Goal: Check status: Check status

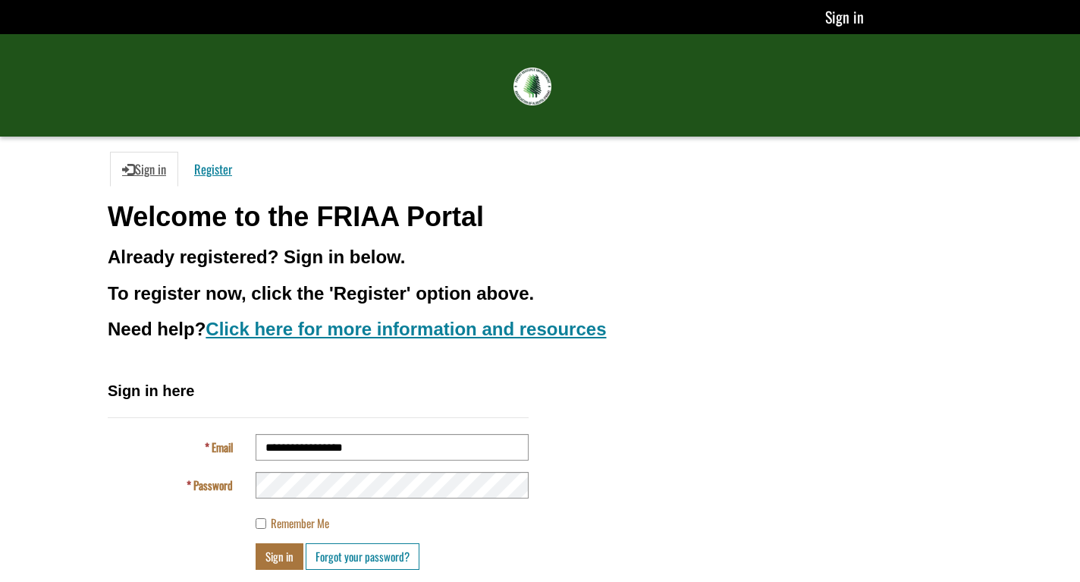
type input "**********"
click at [278, 557] on button "Sign in" at bounding box center [280, 556] width 48 height 27
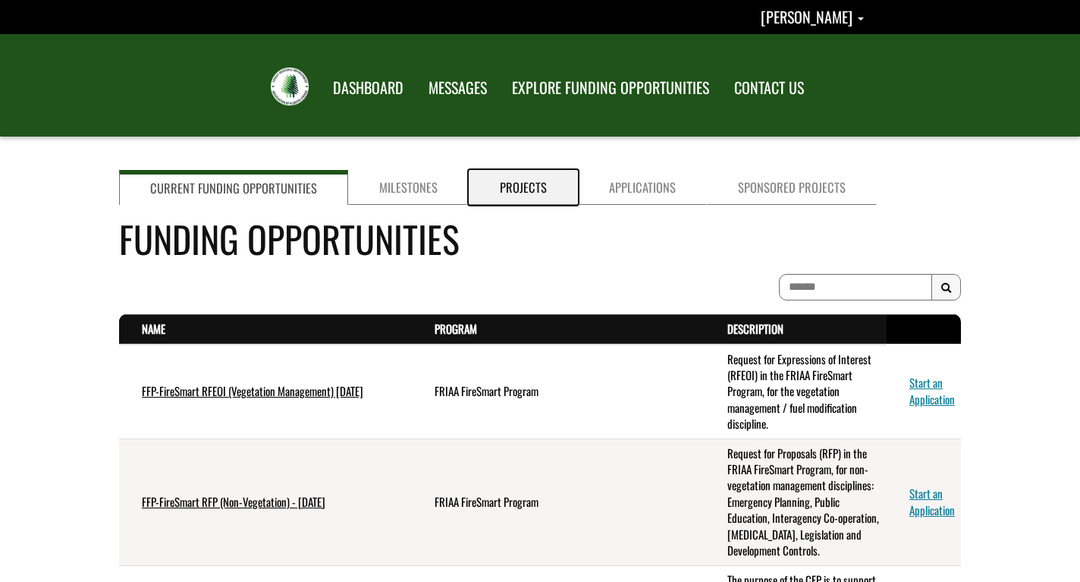
click at [506, 193] on link "Projects" at bounding box center [523, 187] width 109 height 35
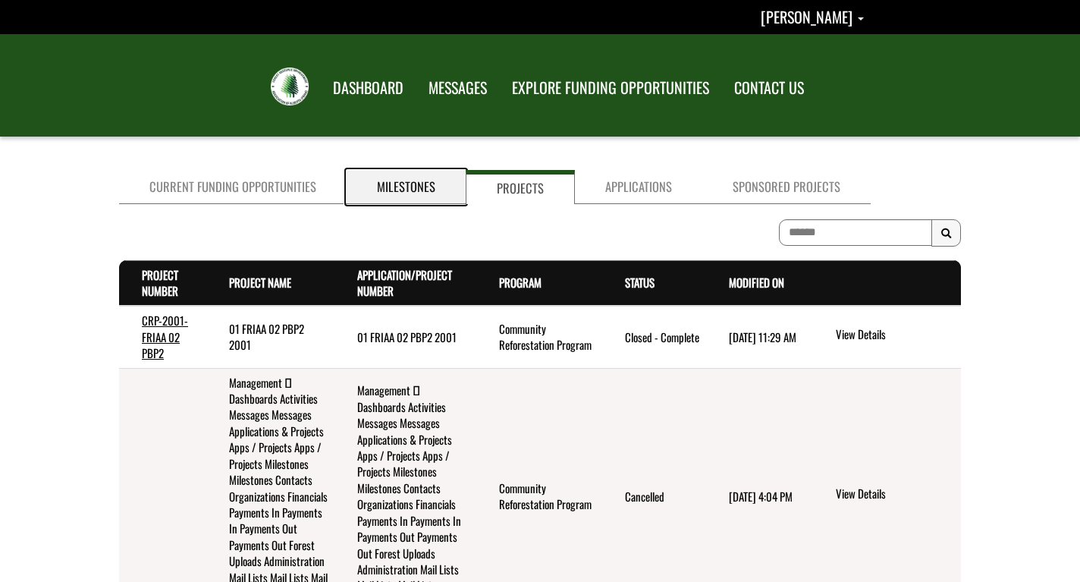
click at [406, 185] on link "Milestones" at bounding box center [406, 187] width 119 height 34
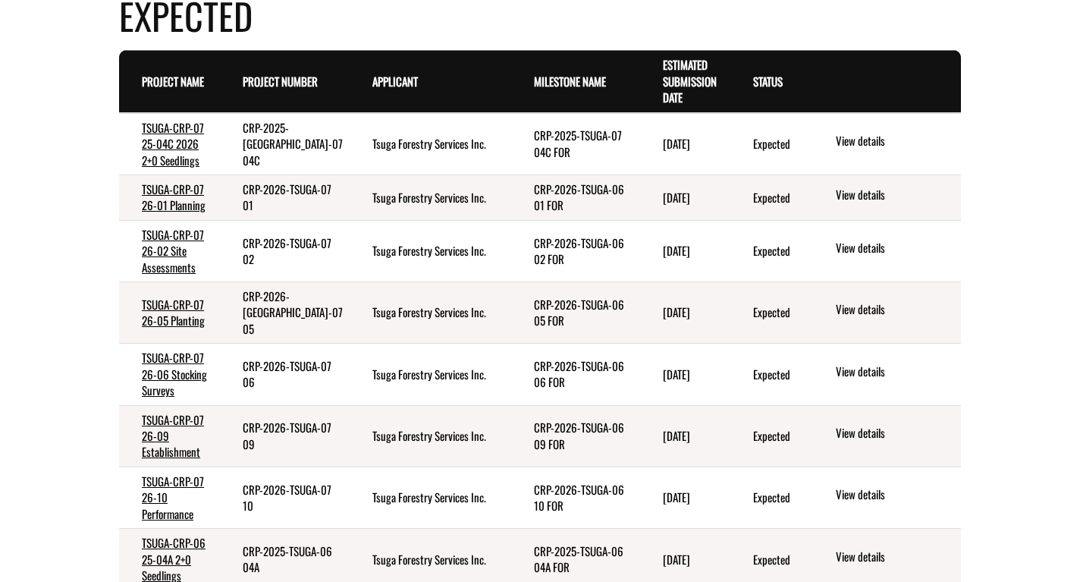
scroll to position [774, 0]
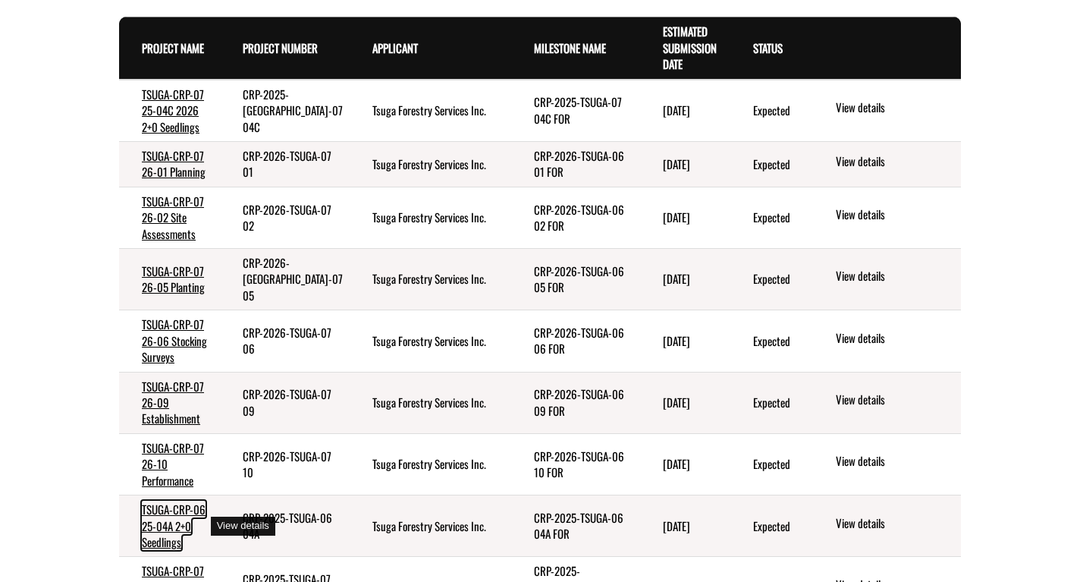
click at [161, 532] on link "TSUGA-CRP-06 25-04A 2+0 Seedlings" at bounding box center [174, 525] width 64 height 49
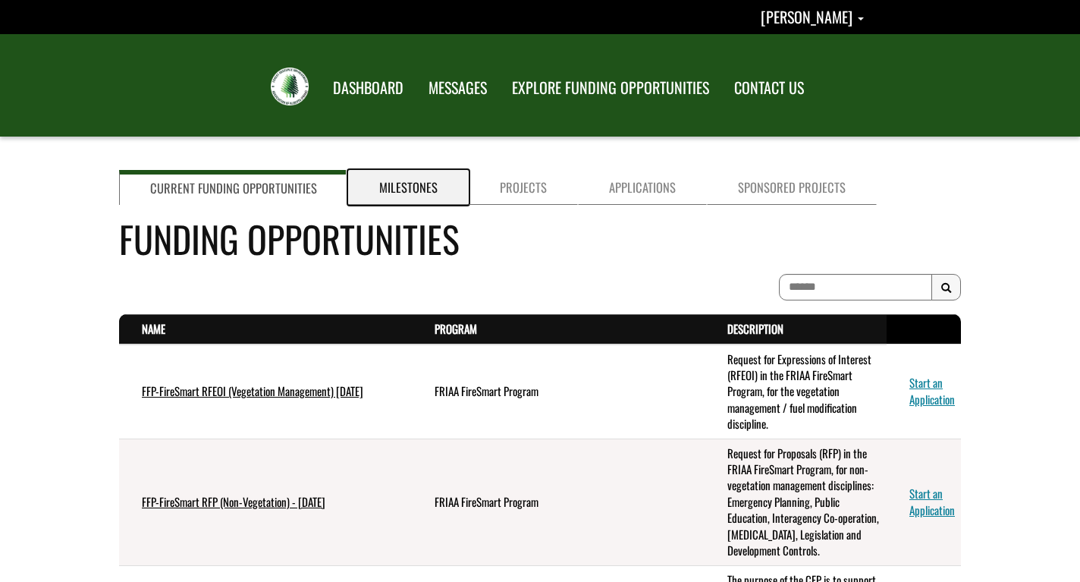
click at [405, 183] on link "Milestones" at bounding box center [408, 187] width 121 height 35
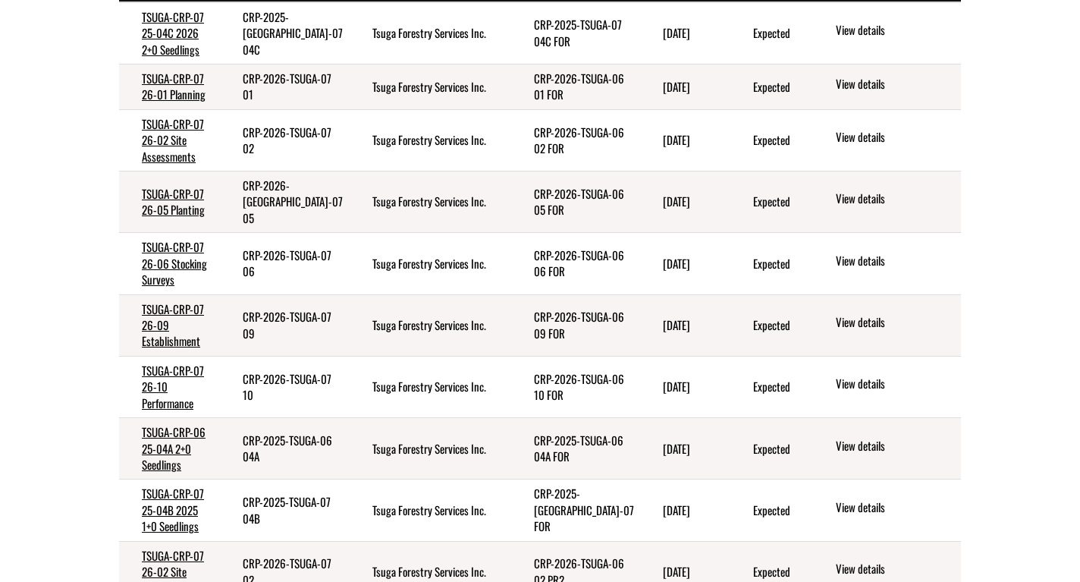
scroll to position [928, 0]
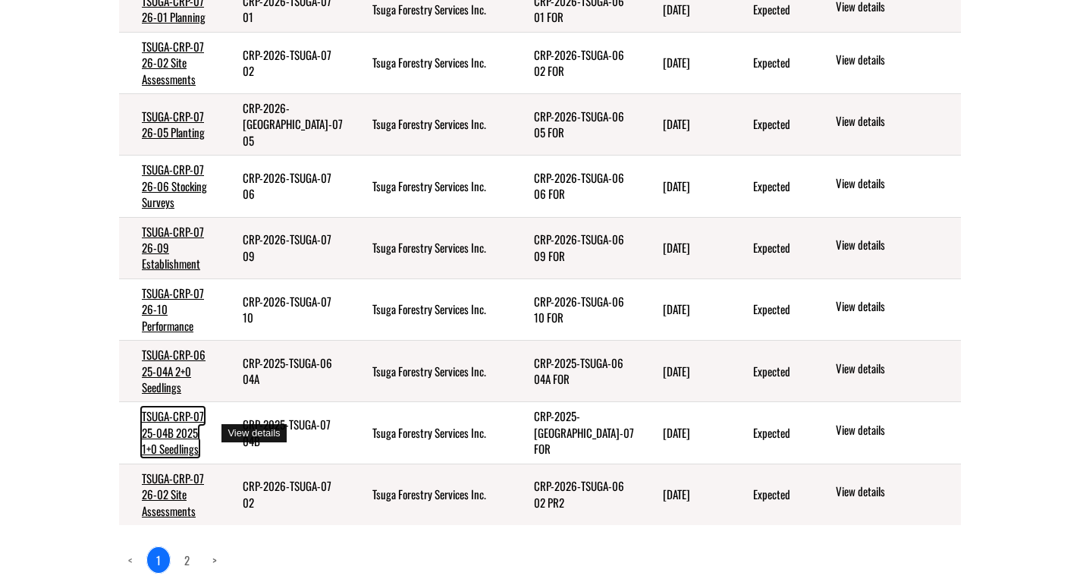
click at [174, 435] on link "TSUGA-CRP-07 25-04B 2025 1+0 Seedlings" at bounding box center [173, 431] width 62 height 49
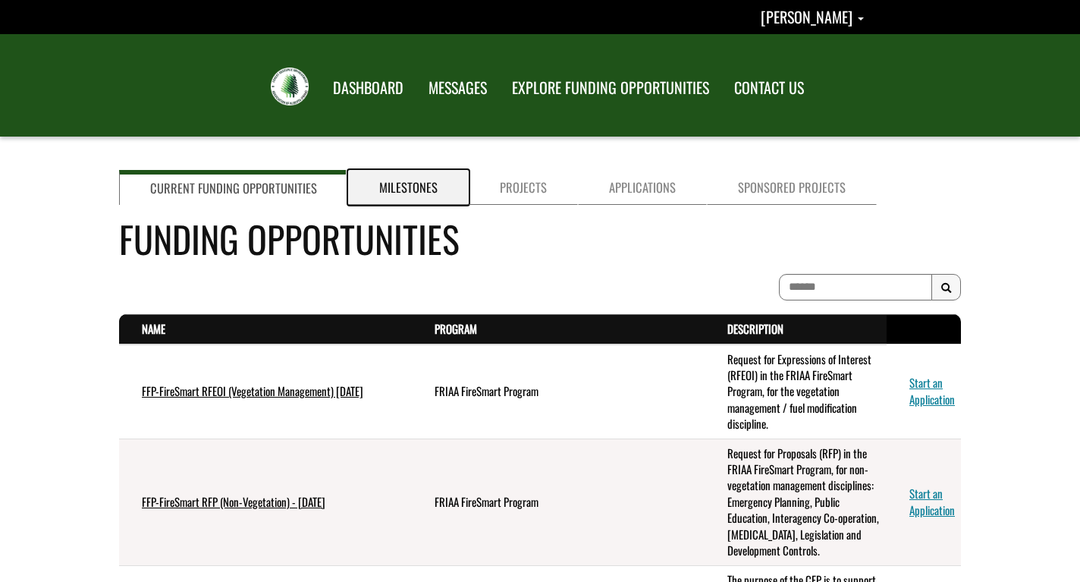
click at [393, 182] on link "Milestones" at bounding box center [408, 187] width 121 height 35
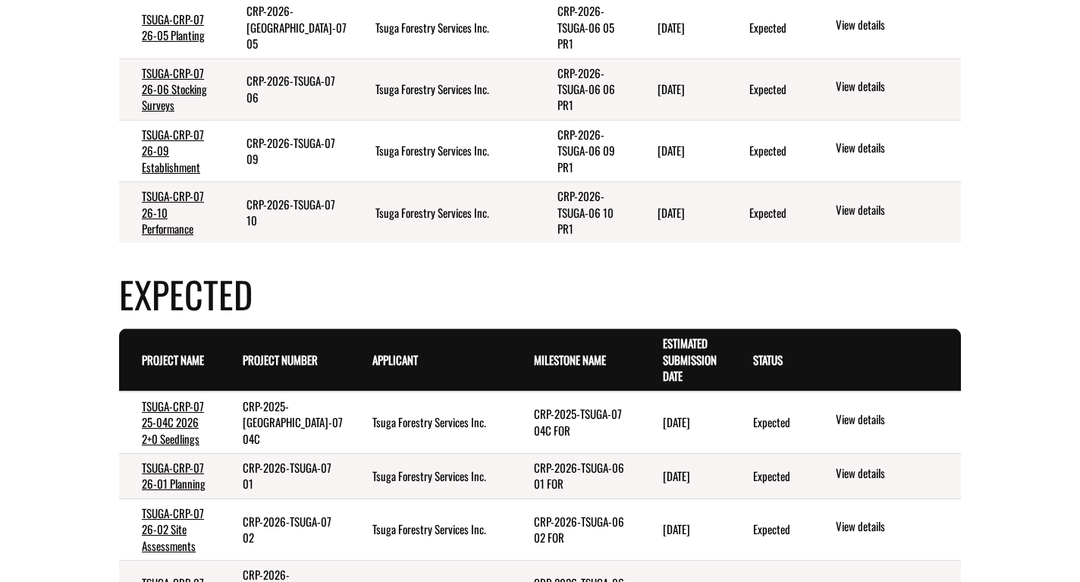
scroll to position [464, 0]
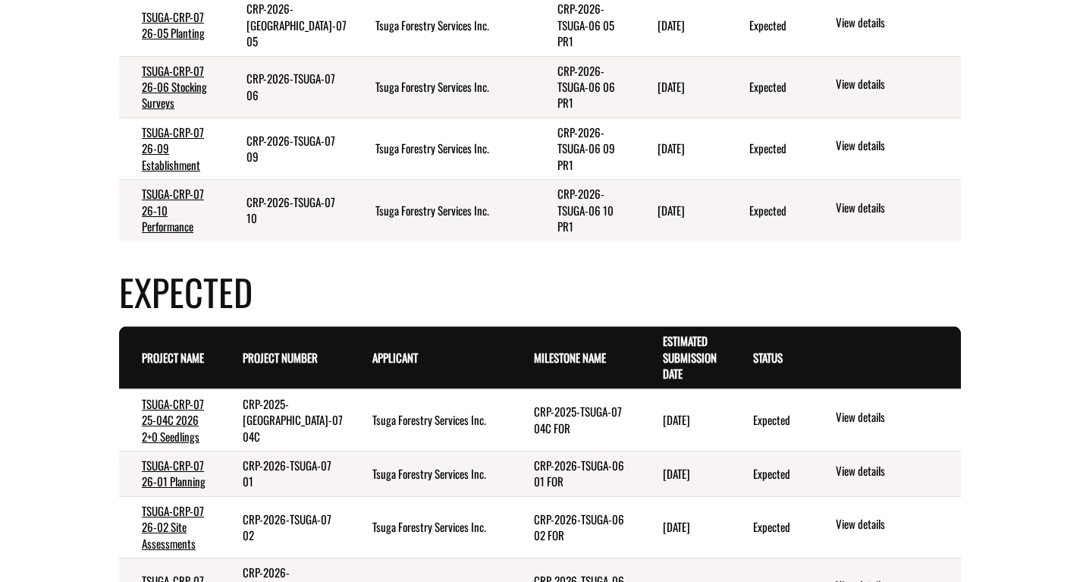
click at [275, 492] on td "CRP-2026-TSUGA-07 01" at bounding box center [285, 474] width 130 height 46
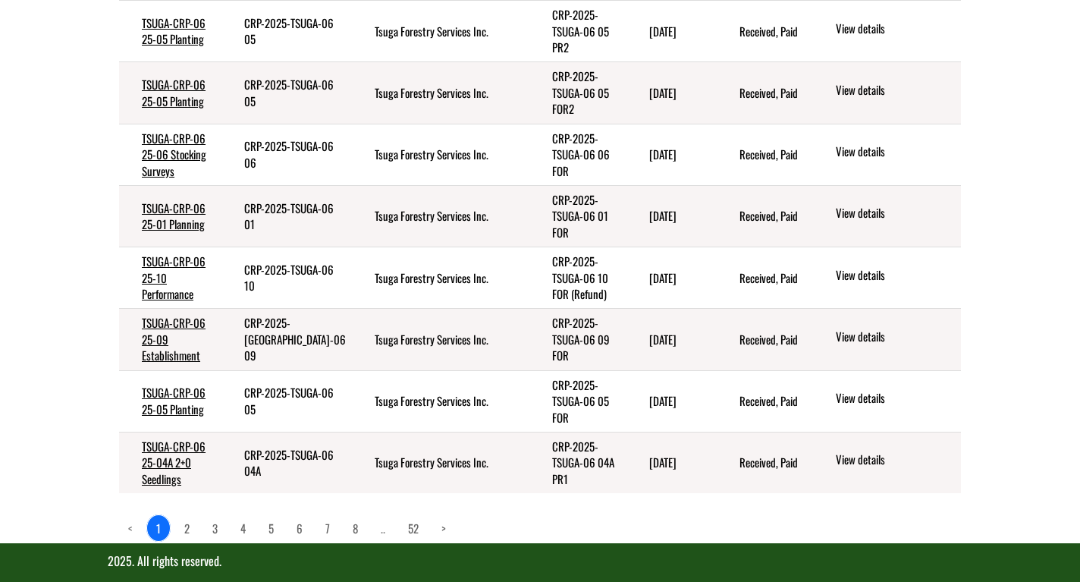
scroll to position [1768, 0]
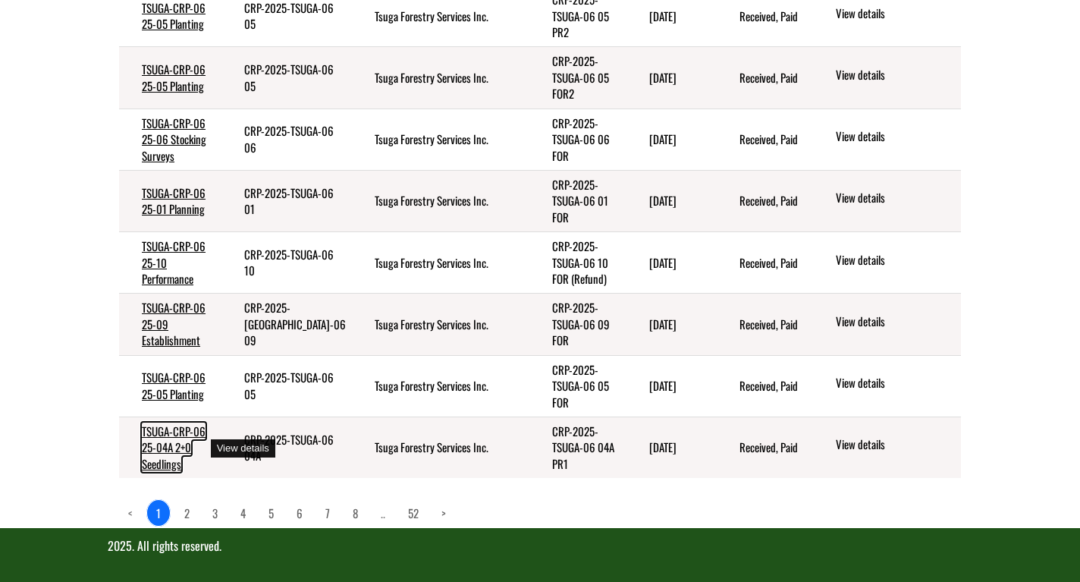
click at [168, 447] on link "TSUGA-CRP-06 25-04A 2+0 Seedlings" at bounding box center [174, 446] width 64 height 49
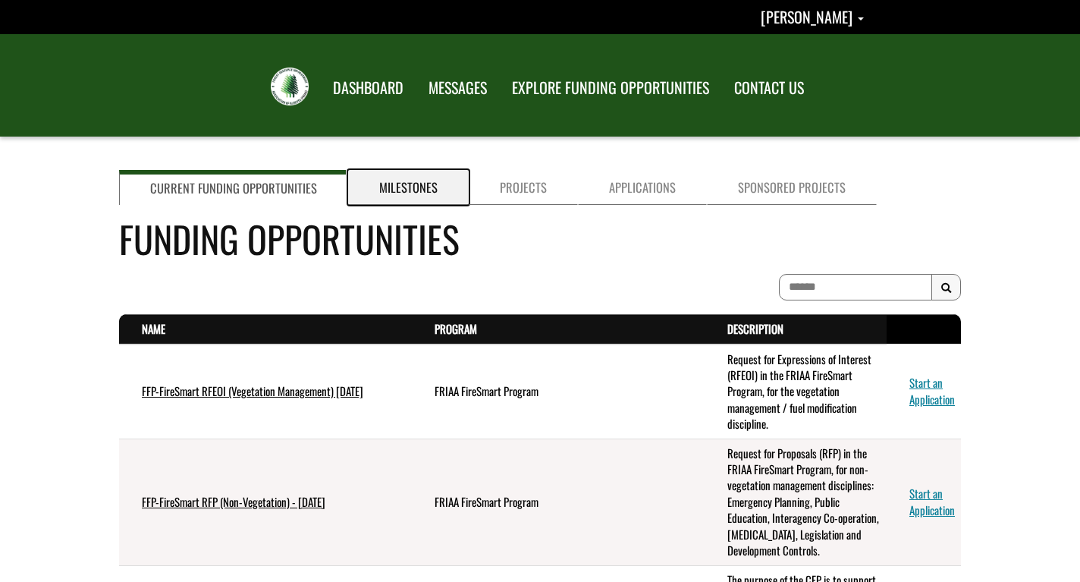
click at [401, 184] on link "Milestones" at bounding box center [408, 187] width 121 height 35
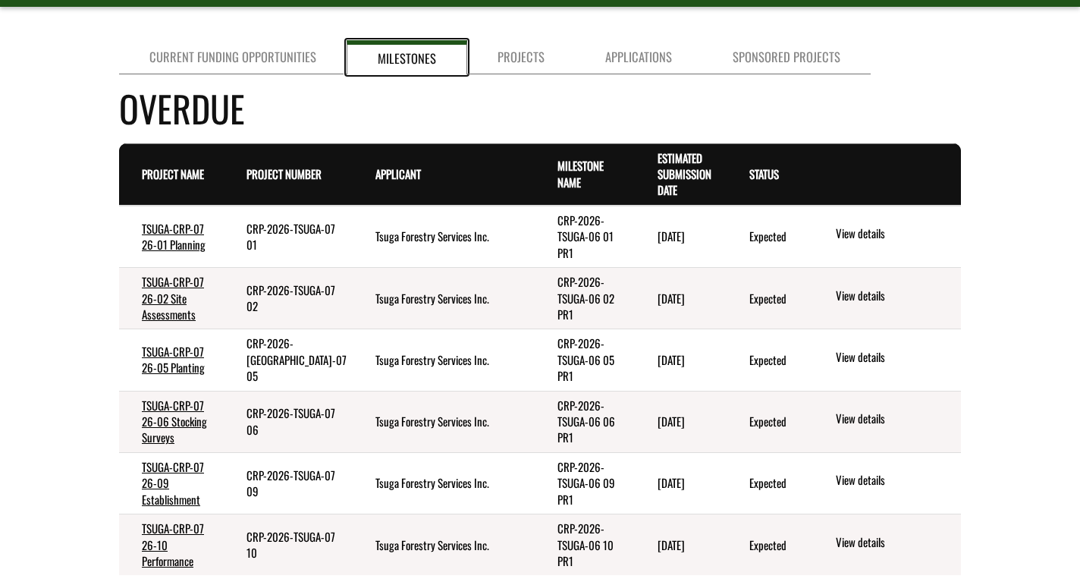
scroll to position [232, 0]
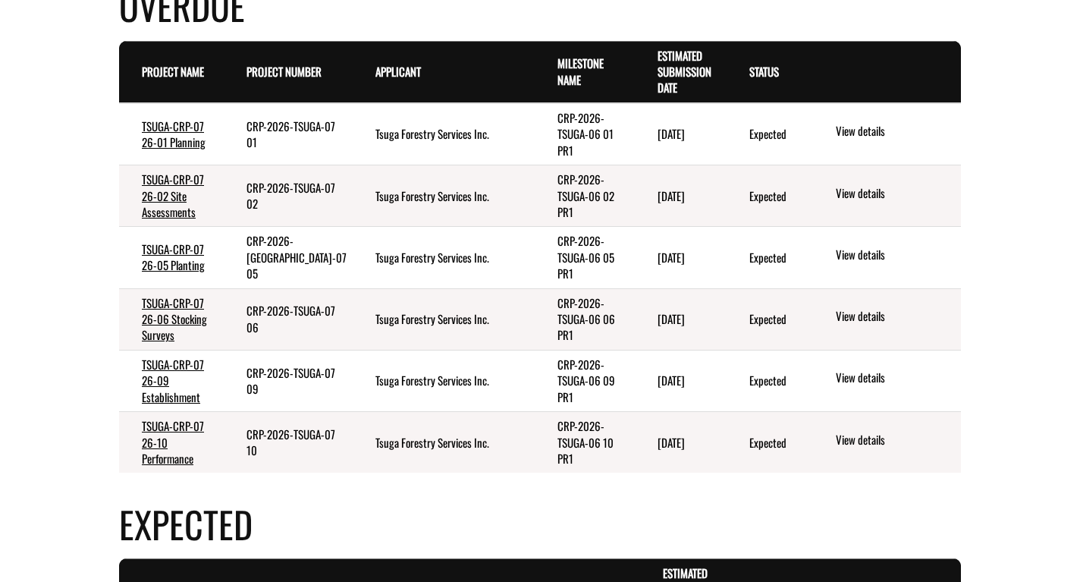
click at [535, 366] on td "CRP-2026-TSUGA-06 09 PR1" at bounding box center [584, 380] width 99 height 61
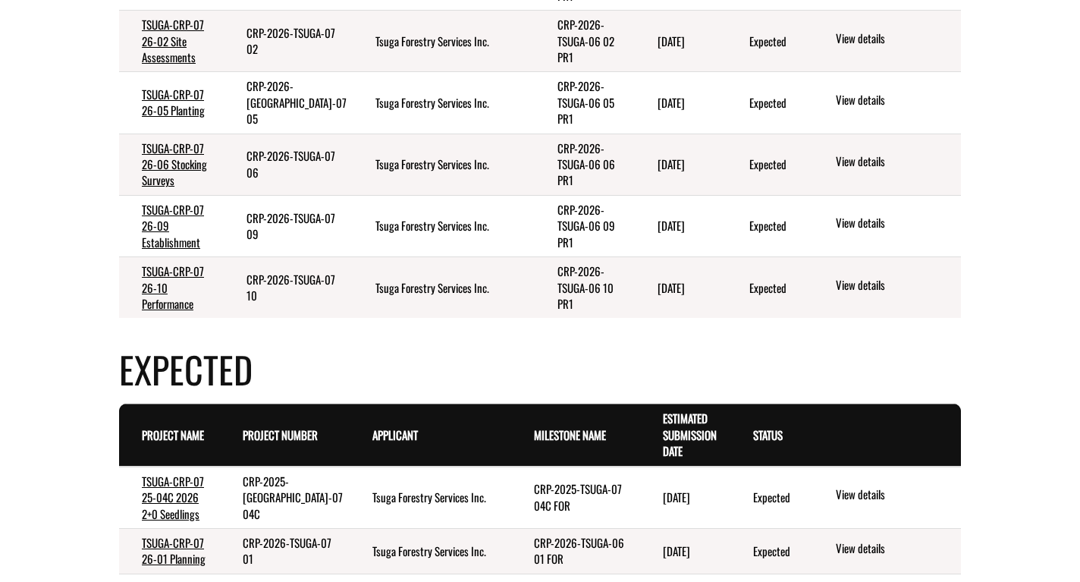
scroll to position [0, 0]
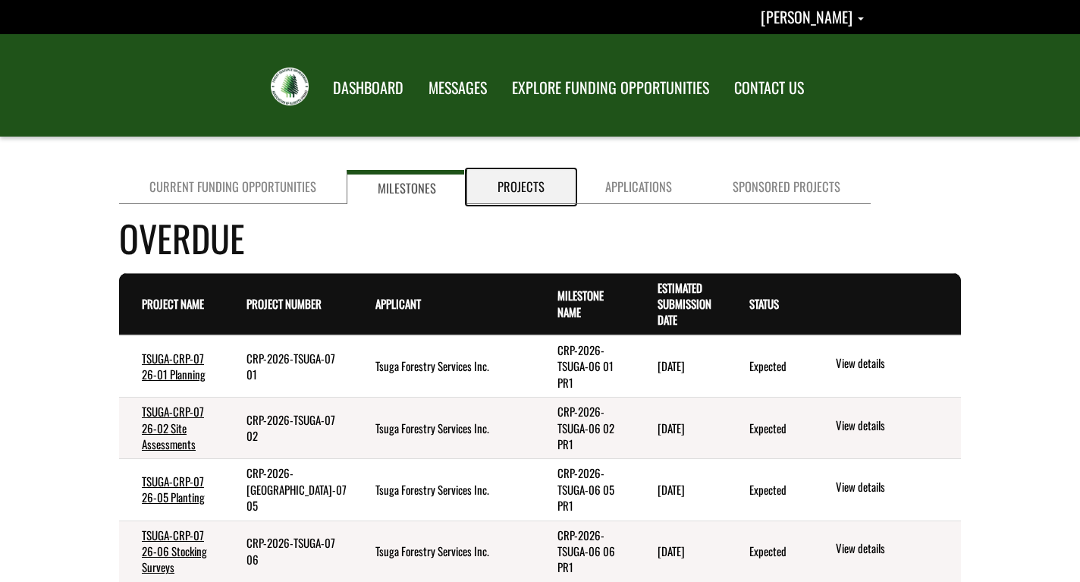
click at [520, 191] on link "Projects" at bounding box center [521, 187] width 108 height 34
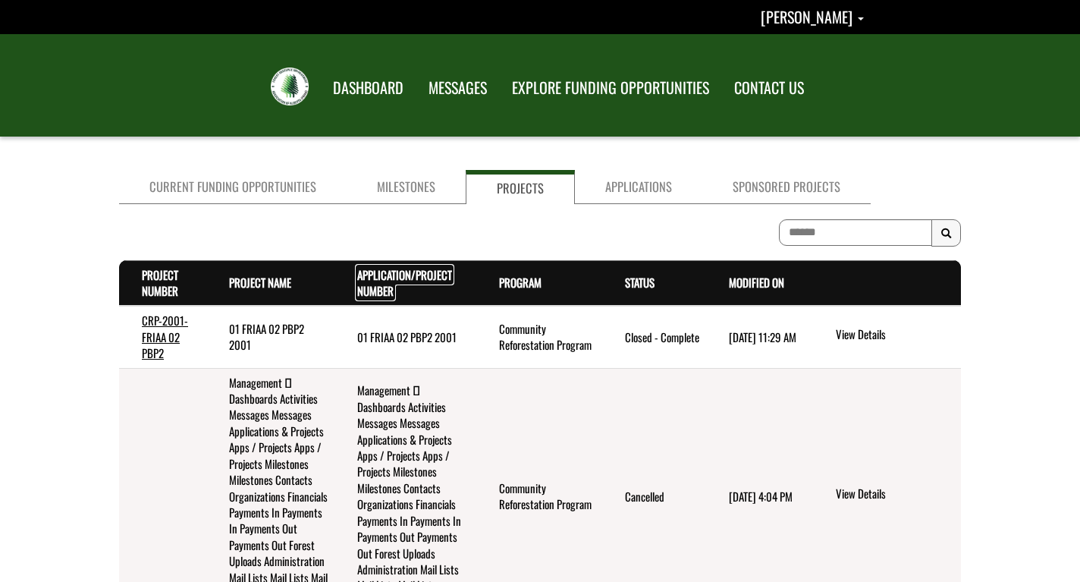
click at [410, 275] on link "Application/Project Number . sort ascending" at bounding box center [404, 282] width 95 height 33
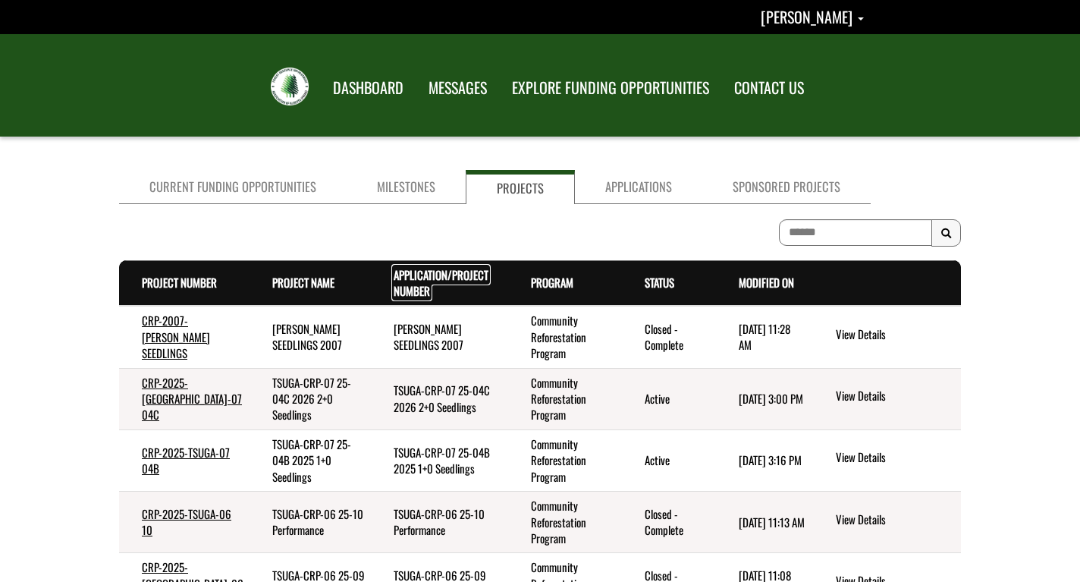
click at [413, 275] on link "Application/Project Number . sort ascending" at bounding box center [441, 282] width 95 height 33
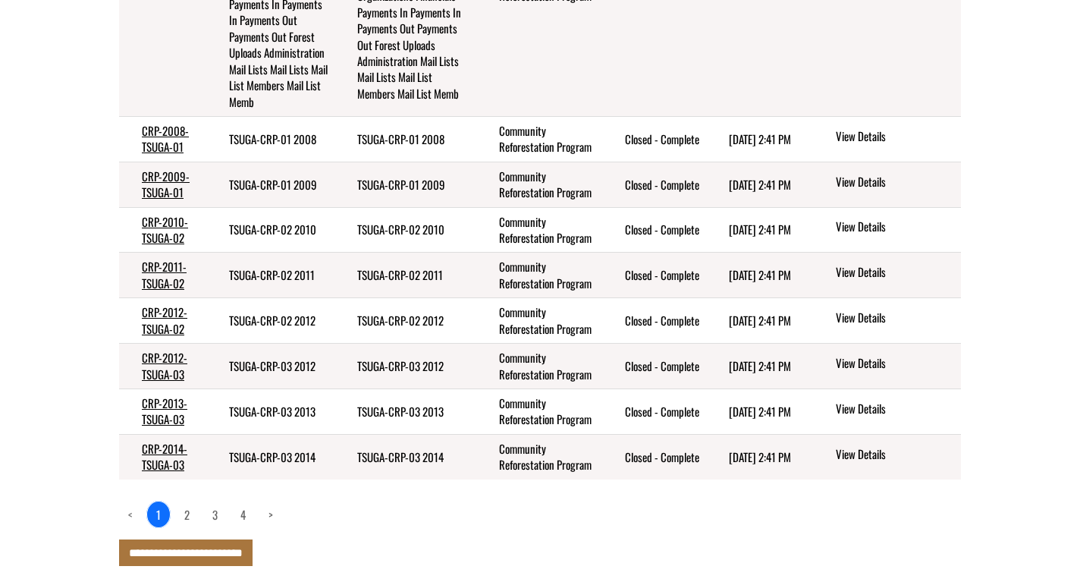
scroll to position [542, 0]
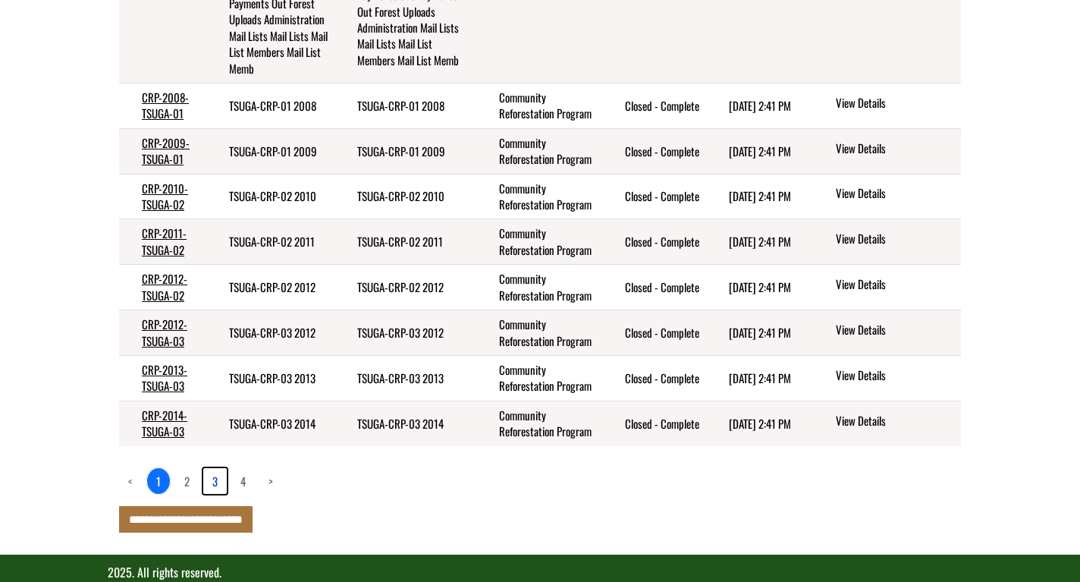
click at [218, 494] on link "3" at bounding box center [215, 481] width 24 height 26
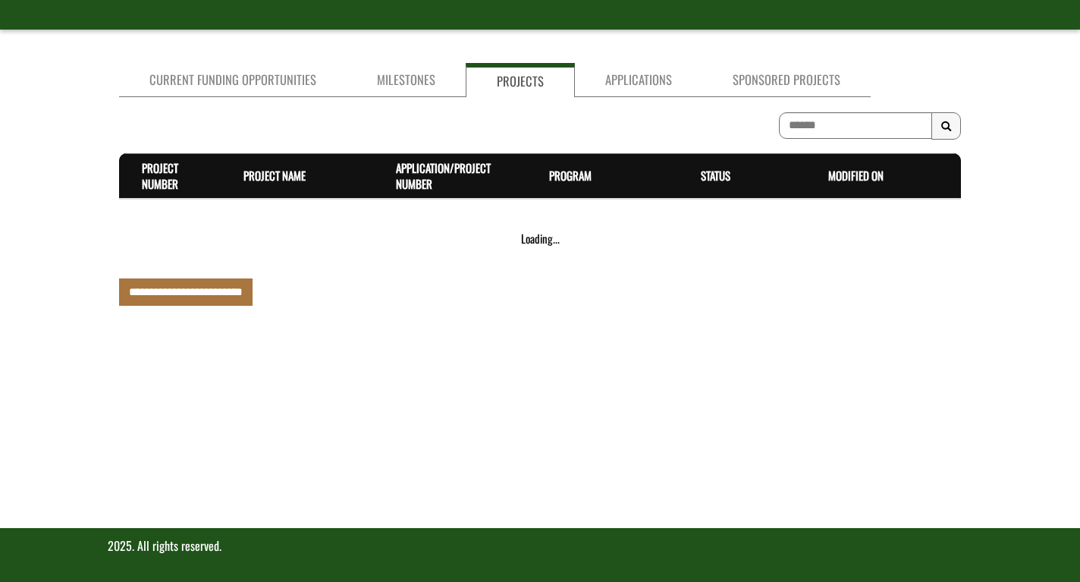
scroll to position [290, 0]
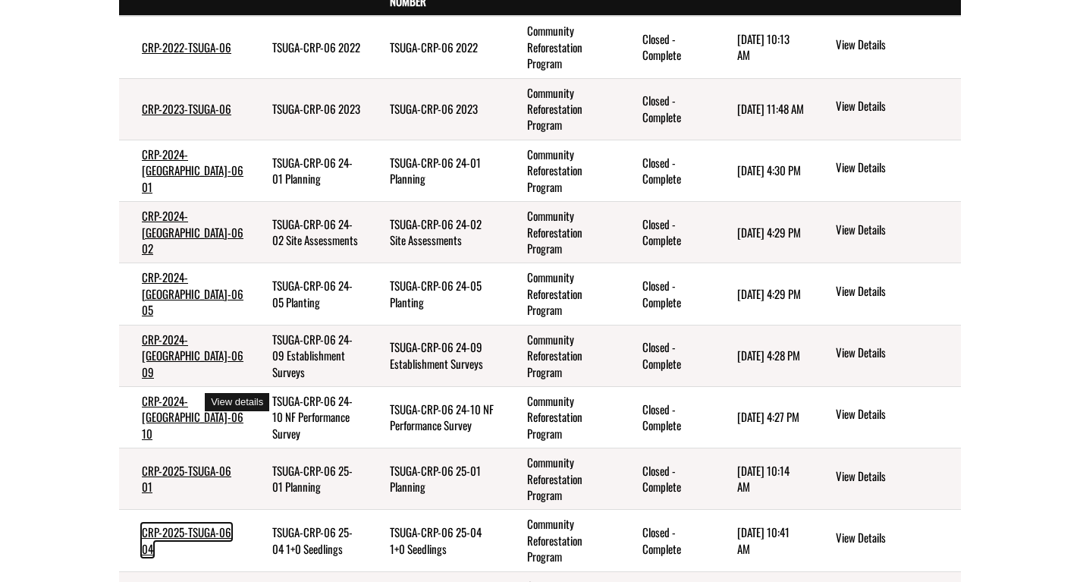
click at [172, 523] on link "CRP-2025-TSUGA-06 04" at bounding box center [187, 539] width 90 height 33
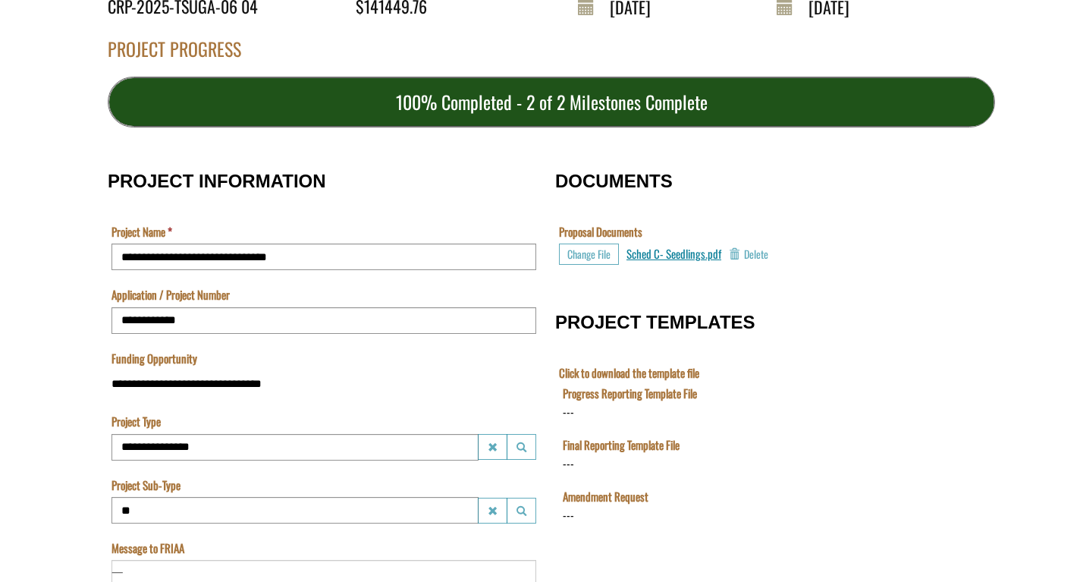
scroll to position [387, 0]
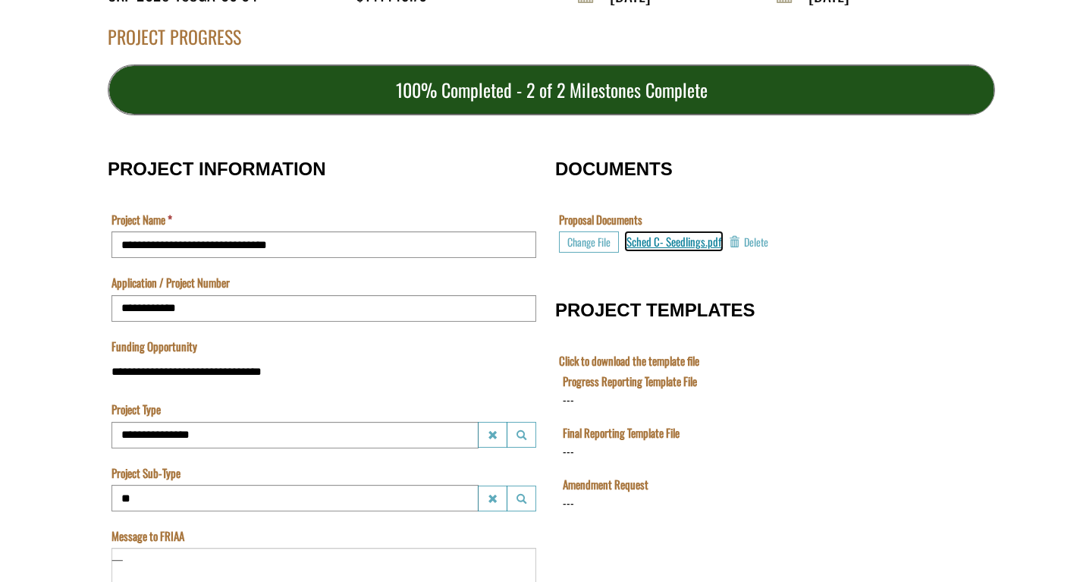
click at [684, 233] on span "Sched C- Seedlings.pdf" at bounding box center [674, 241] width 95 height 17
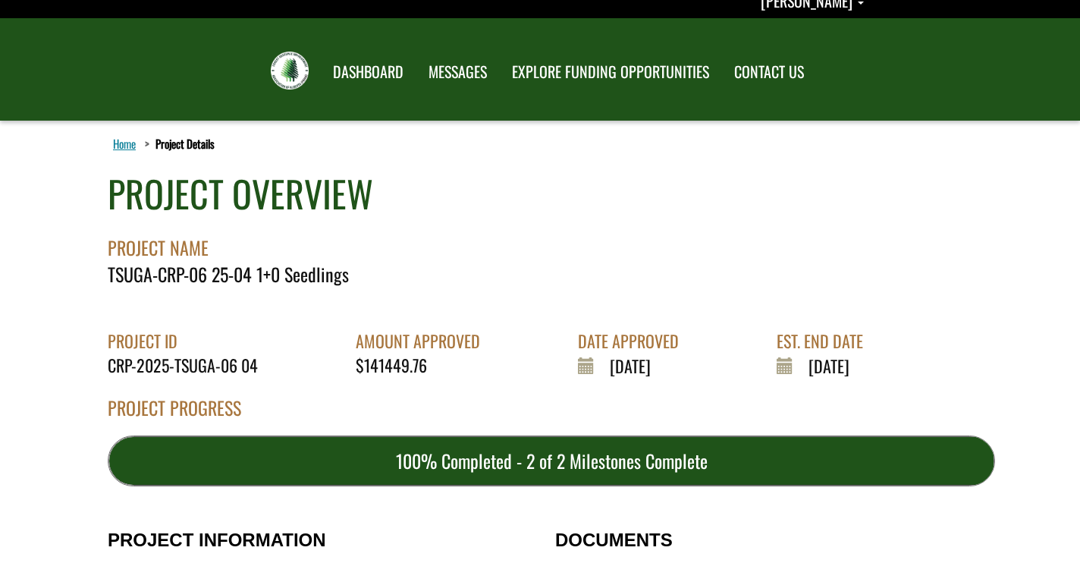
scroll to position [0, 0]
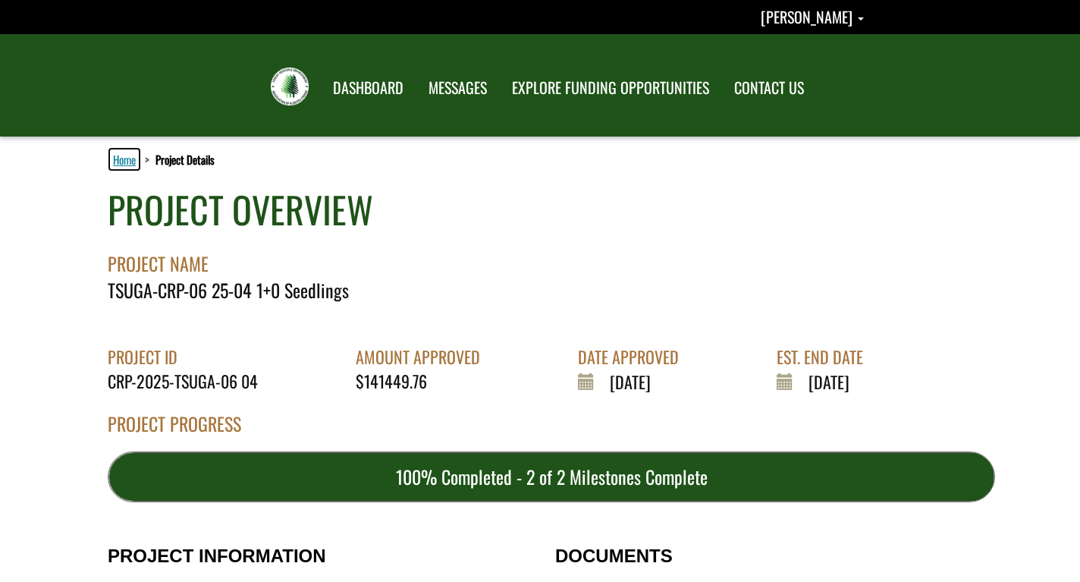
click at [122, 159] on link "Home" at bounding box center [124, 159] width 29 height 20
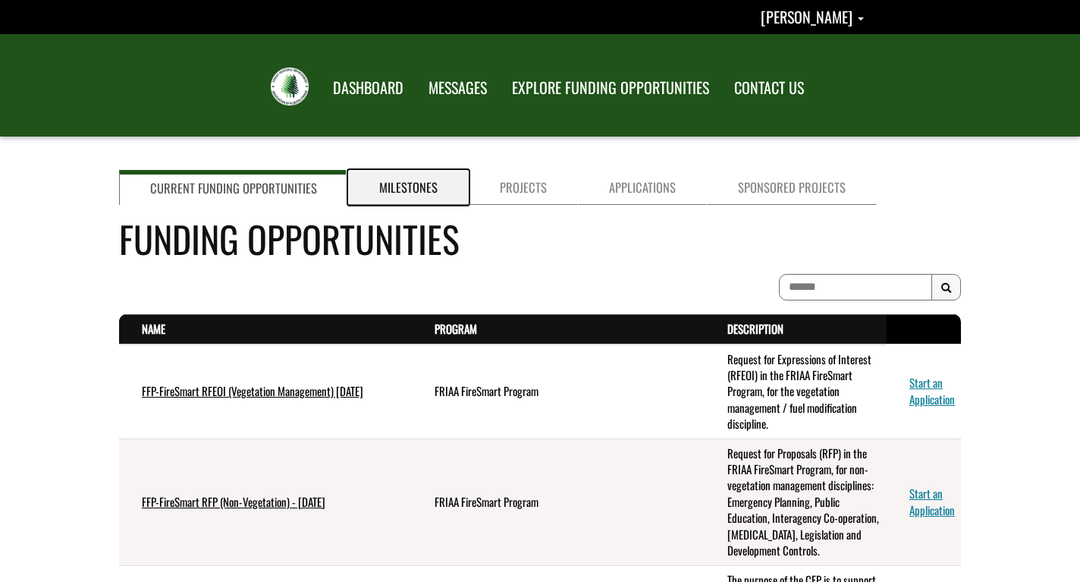
click at [408, 194] on link "Milestones" at bounding box center [408, 187] width 121 height 35
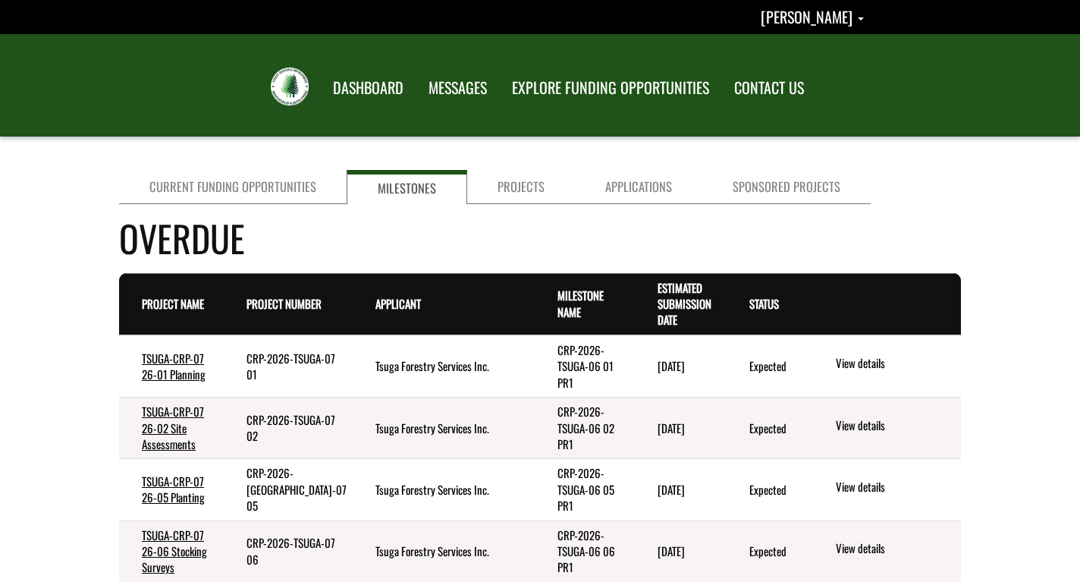
click at [166, 493] on td "TSUGA-CRP-07 26-05 Planting" at bounding box center [171, 489] width 105 height 61
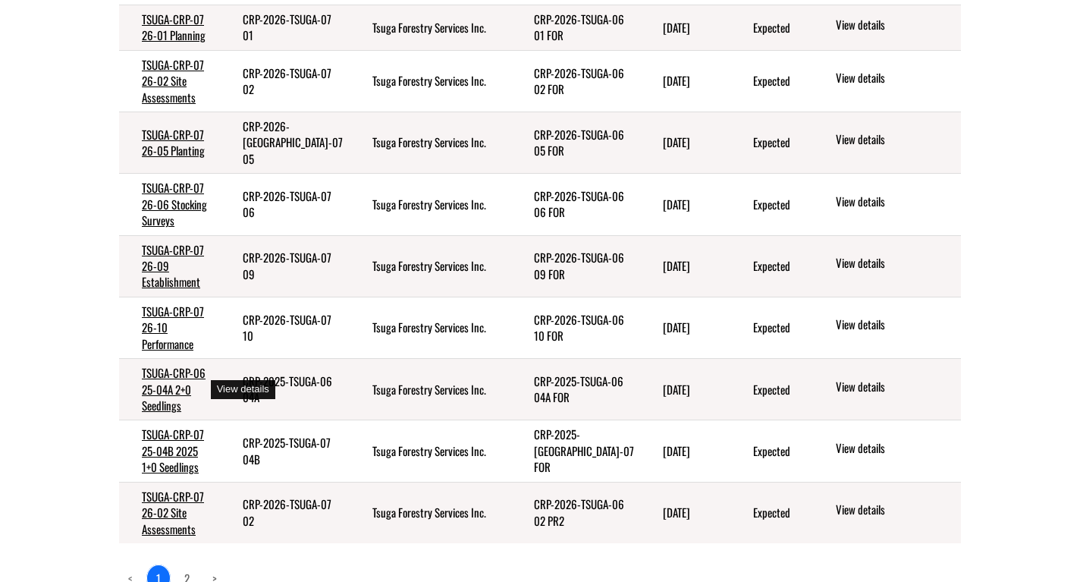
scroll to position [928, 0]
